Goal: Information Seeking & Learning: Find specific fact

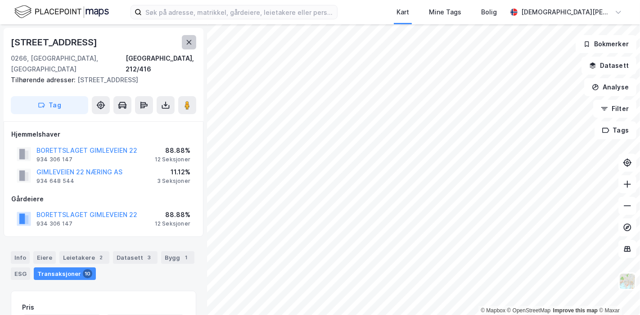
click at [188, 40] on icon at bounding box center [189, 42] width 5 height 4
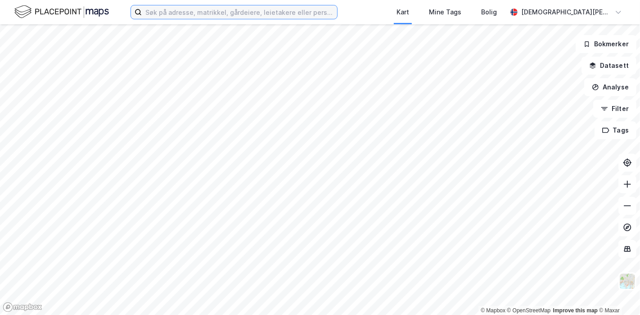
click at [233, 17] on input at bounding box center [239, 11] width 195 height 13
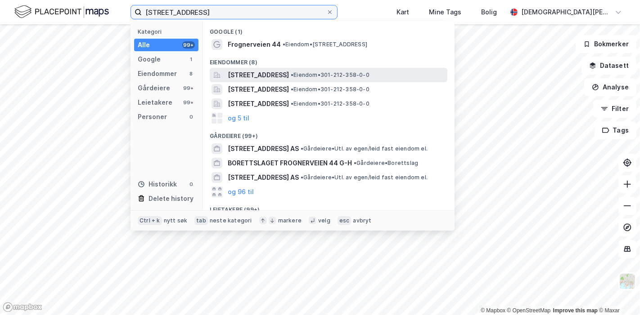
type input "[STREET_ADDRESS]"
click at [259, 72] on span "[STREET_ADDRESS]" at bounding box center [258, 75] width 61 height 11
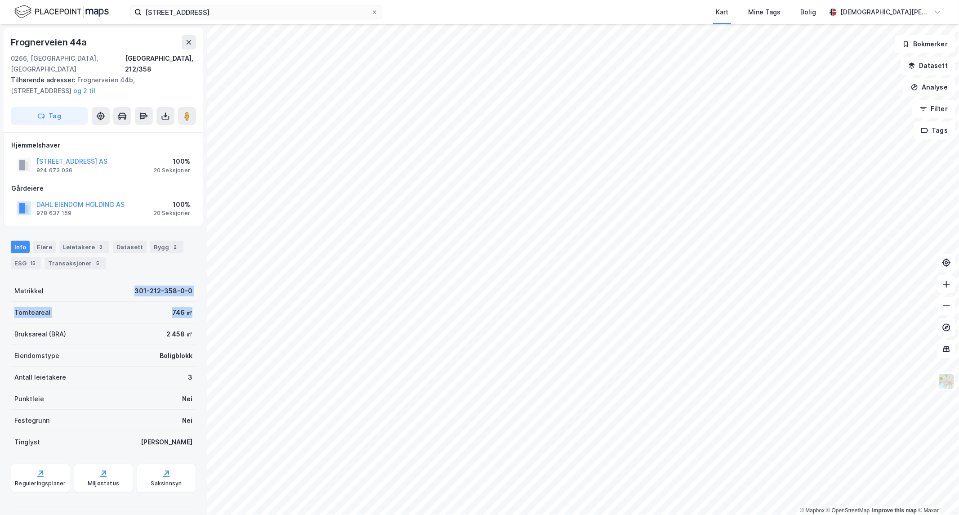
drag, startPoint x: 127, startPoint y: 276, endPoint x: 189, endPoint y: 315, distance: 73.0
click at [189, 313] on div "[STREET_ADDRESS], 212/358 Tilhørende adresser: [STREET_ADDRESS], [STREET_ADDRES…" at bounding box center [103, 269] width 207 height 491
click at [189, 315] on div "Frognerveien 44a 0266, Oslo, Oslo Oslo, 212/358 Tilhørende adresser: Frognervei…" at bounding box center [103, 269] width 207 height 491
drag, startPoint x: 140, startPoint y: 196, endPoint x: 90, endPoint y: 196, distance: 49.9
click at [90, 197] on div "DAHL EIENDOM HOLDING AS 978 637 159 100% 20 Seksjoner" at bounding box center [103, 208] width 184 height 22
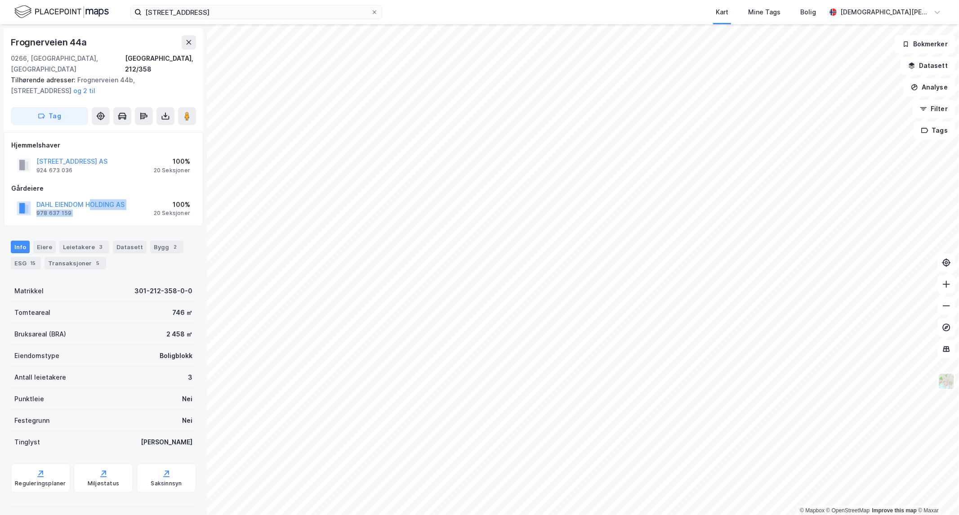
click at [144, 197] on div "DAHL EIENDOM HOLDING AS 978 637 159 100% 20 Seksjoner" at bounding box center [103, 208] width 184 height 22
drag, startPoint x: 147, startPoint y: 193, endPoint x: 41, endPoint y: 191, distance: 105.7
click at [41, 197] on div "DAHL EIENDOM HOLDING AS 978 637 159 100% 20 Seksjoner" at bounding box center [103, 208] width 184 height 22
click at [142, 202] on div "DAHL EIENDOM HOLDING AS 978 637 159 100% 20 Seksjoner" at bounding box center [103, 208] width 184 height 22
drag, startPoint x: 131, startPoint y: 191, endPoint x: 31, endPoint y: 190, distance: 100.8
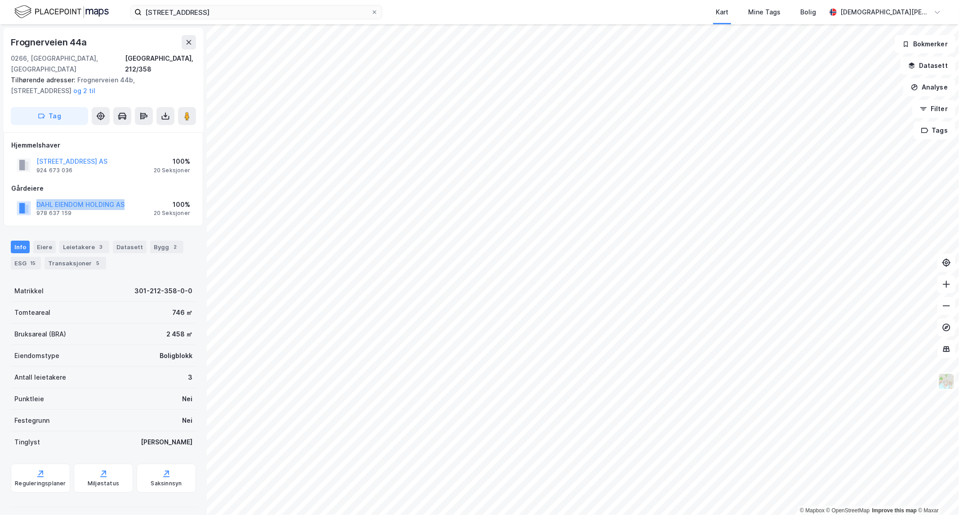
click at [31, 197] on div "DAHL EIENDOM HOLDING AS 978 637 159 100% 20 Seksjoner" at bounding box center [103, 208] width 184 height 22
copy button "DAHL EIENDOM HOLDING AS"
click at [133, 197] on div "DAHL EIENDOM HOLDING AS 978 637 159 100% 20 Seksjoner" at bounding box center [103, 208] width 184 height 22
drag, startPoint x: 133, startPoint y: 192, endPoint x: 53, endPoint y: 186, distance: 80.3
click at [43, 197] on div "DAHL EIENDOM HOLDING AS 978 637 159 100% 20 Seksjoner" at bounding box center [103, 208] width 184 height 22
